Goal: Check status: Check status

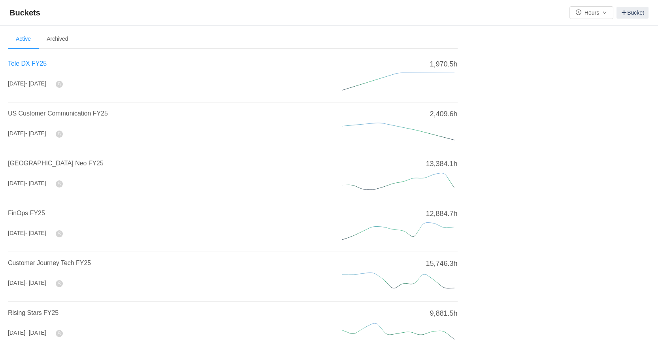
click at [27, 62] on span "Tele DX FY25" at bounding box center [27, 63] width 39 height 7
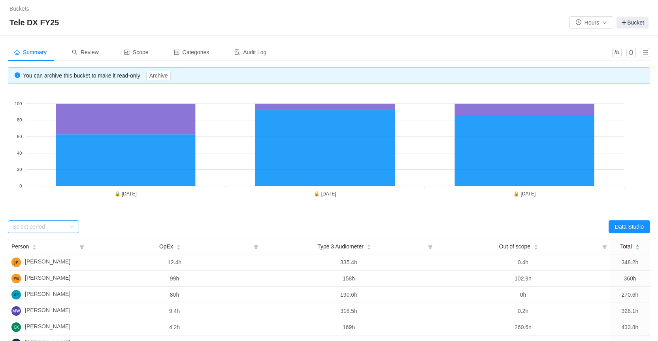
click at [53, 227] on div "Select period" at bounding box center [39, 227] width 53 height 8
click at [45, 247] on li "[DATE]" at bounding box center [43, 242] width 71 height 13
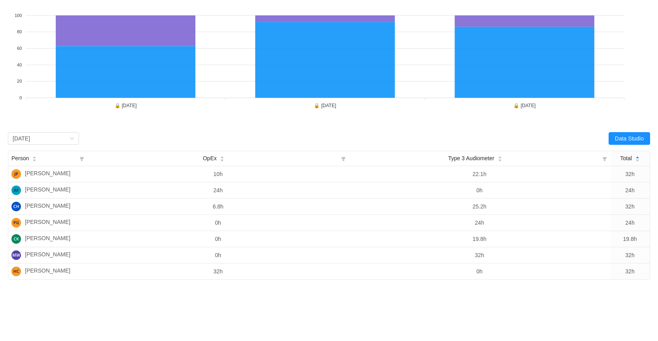
scroll to position [104, 0]
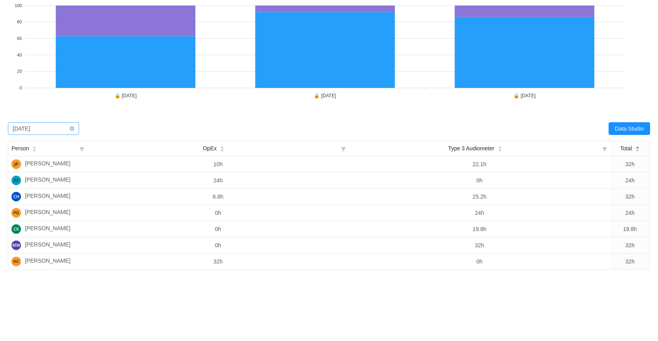
click at [41, 123] on div "Select period [DATE]" at bounding box center [41, 129] width 57 height 12
click at [44, 152] on li "[DATE]" at bounding box center [43, 157] width 71 height 13
click at [43, 123] on div "Select period [DATE]" at bounding box center [41, 129] width 57 height 12
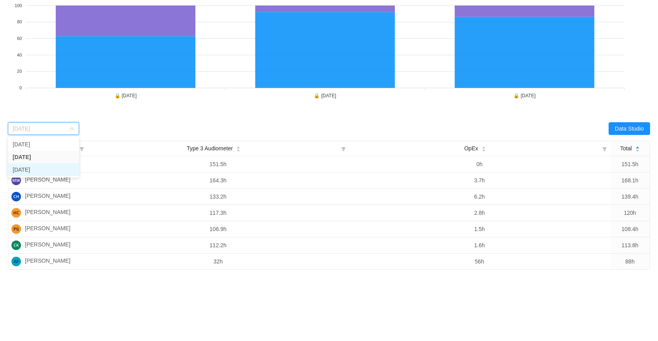
click at [41, 163] on li "[DATE]" at bounding box center [43, 169] width 71 height 13
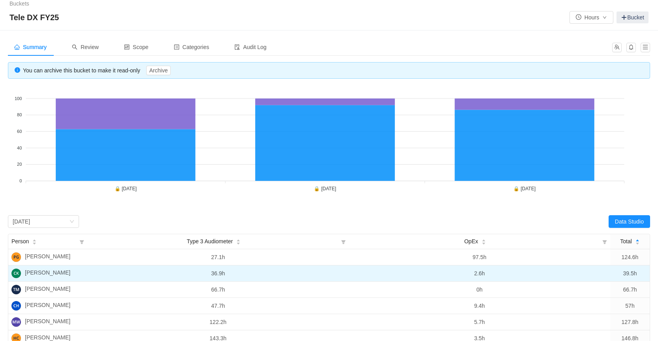
scroll to position [2, 0]
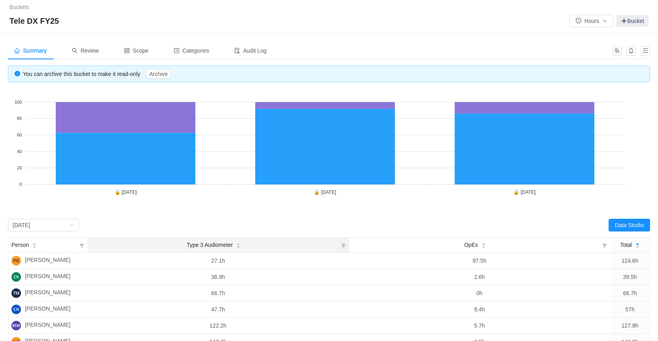
drag, startPoint x: 237, startPoint y: 247, endPoint x: 191, endPoint y: 247, distance: 45.5
click at [191, 247] on div "Type 3 Audiometer" at bounding box center [214, 245] width 54 height 8
drag, startPoint x: 185, startPoint y: 247, endPoint x: 224, endPoint y: 244, distance: 38.8
click at [224, 244] on div "Type 3 Audiometer" at bounding box center [214, 245] width 54 height 8
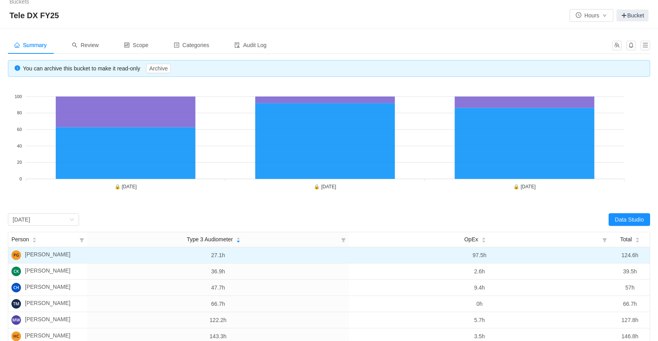
scroll to position [0, 0]
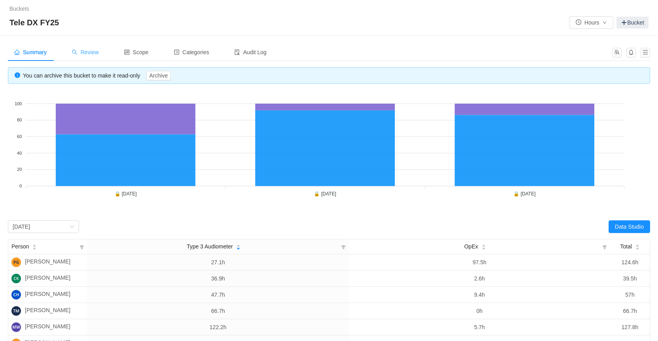
click at [90, 54] on span "Review" at bounding box center [85, 52] width 27 height 6
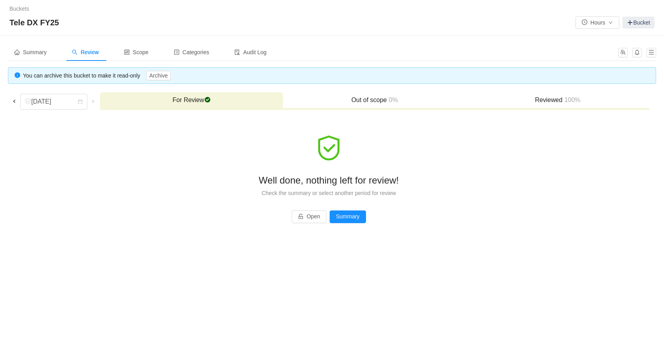
click at [548, 97] on h3 "Reviewed 100%" at bounding box center [557, 100] width 175 height 8
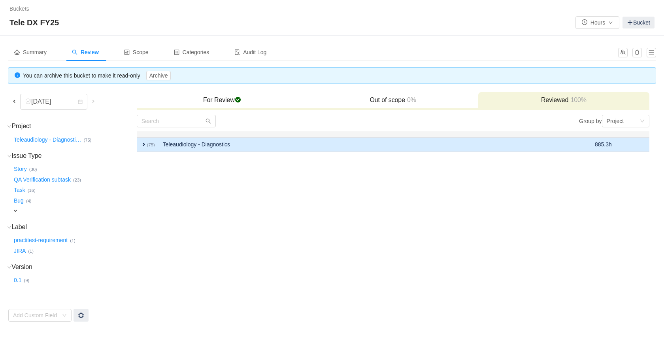
click at [150, 147] on small "(75)" at bounding box center [151, 144] width 8 height 5
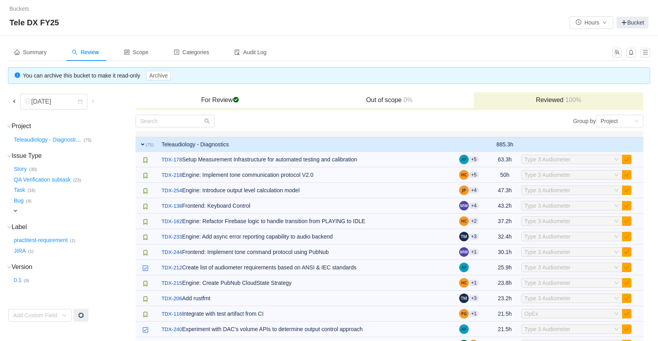
click at [149, 147] on small "(75)" at bounding box center [150, 144] width 8 height 5
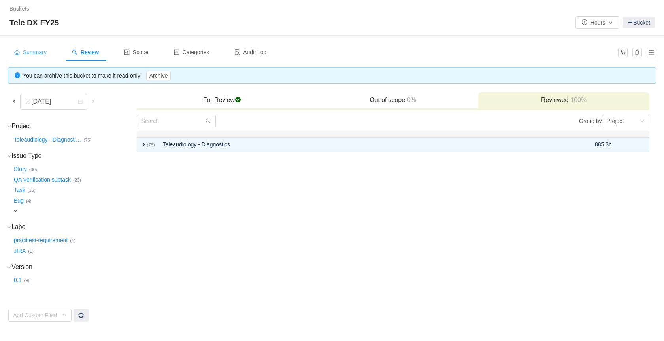
click at [38, 52] on span "Summary" at bounding box center [30, 52] width 32 height 6
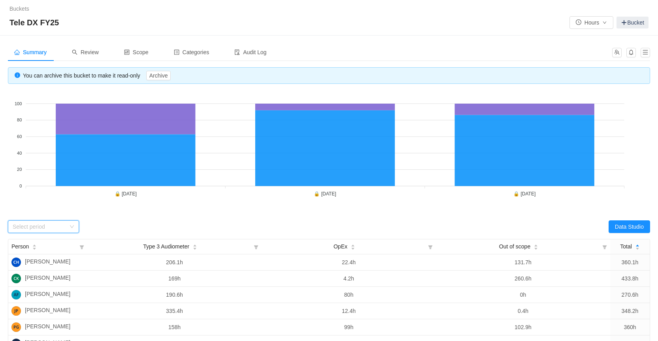
click at [71, 229] on icon "icon: down" at bounding box center [72, 226] width 5 height 5
click at [51, 262] on li "[DATE]" at bounding box center [43, 267] width 71 height 13
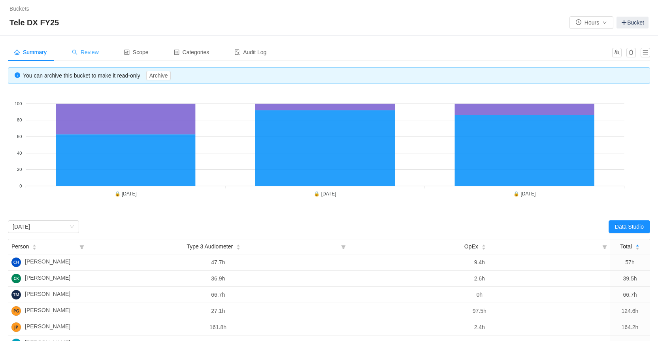
click at [102, 53] on div "Review" at bounding box center [86, 52] width 40 height 18
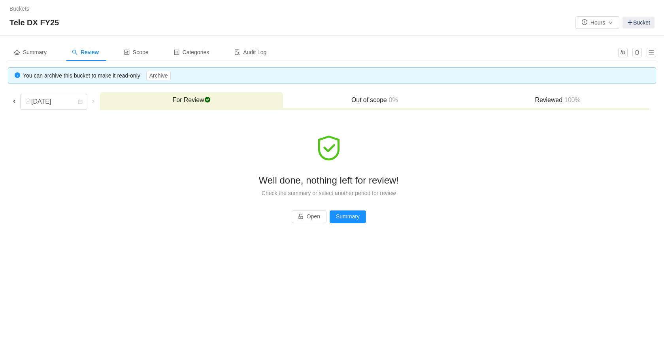
click at [542, 99] on h3 "Reviewed 100%" at bounding box center [557, 100] width 175 height 8
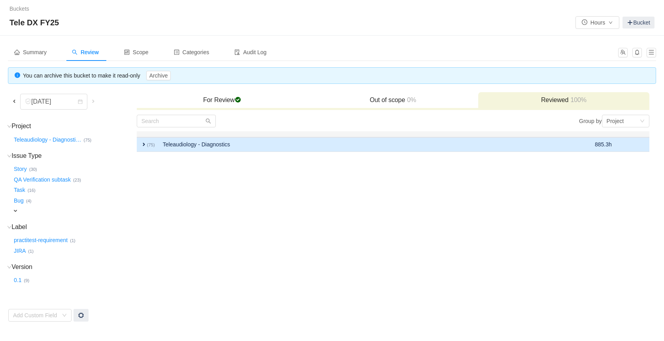
click at [171, 145] on td "Teleaudiology - Diagnostics" at bounding box center [354, 144] width 391 height 15
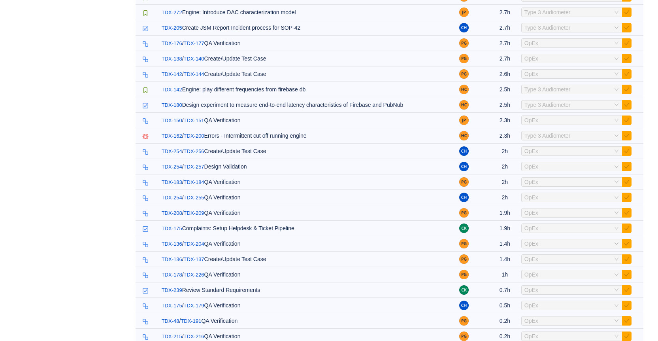
scroll to position [991, 0]
